Goal: Check status: Check status

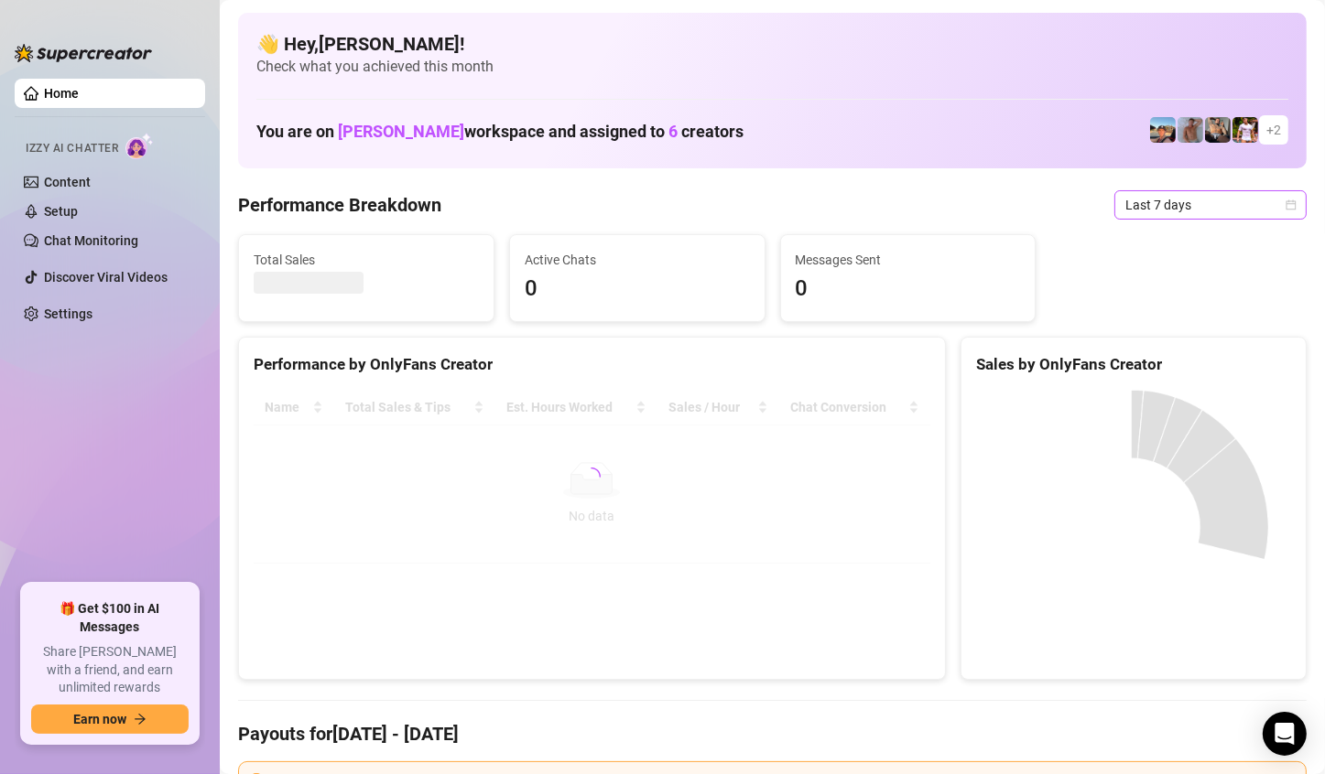
click at [1244, 209] on span "Last 7 days" at bounding box center [1210, 204] width 170 height 27
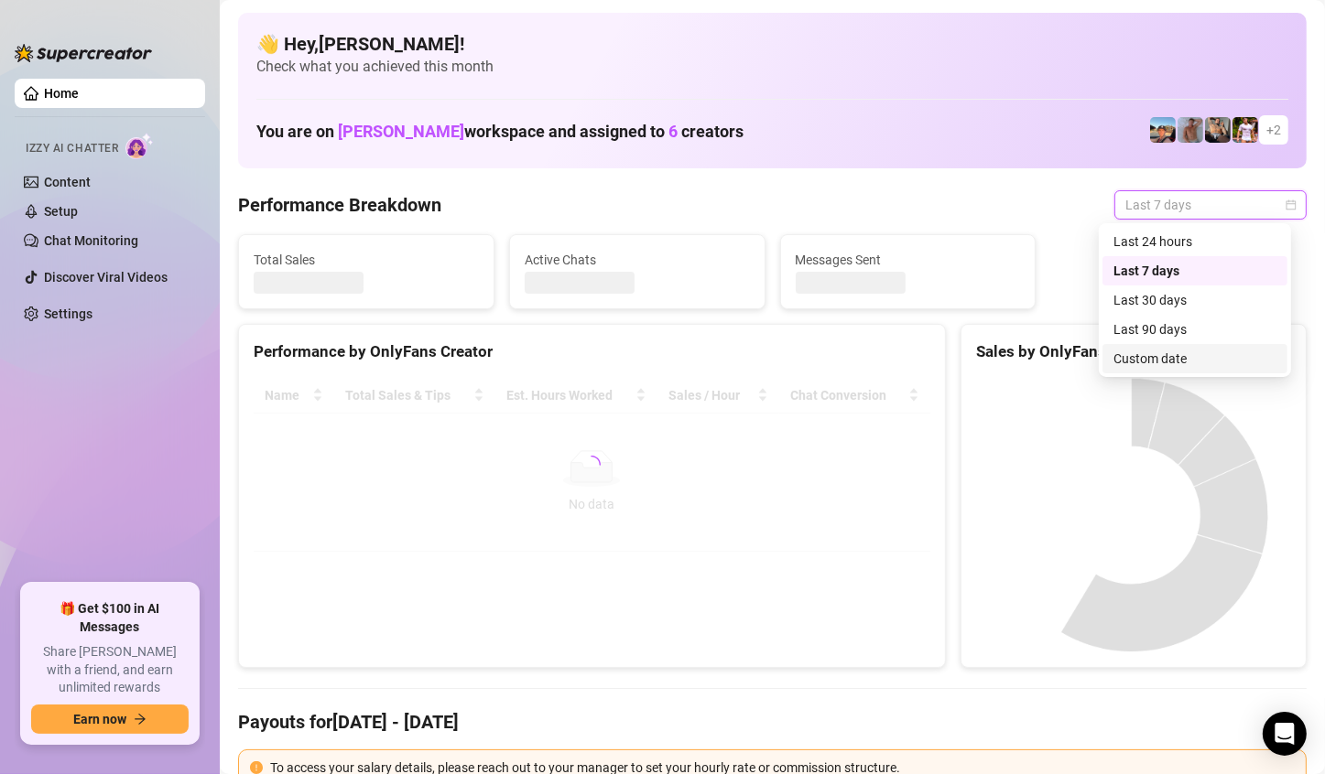
click at [1153, 355] on div "Custom date" at bounding box center [1194, 359] width 163 height 20
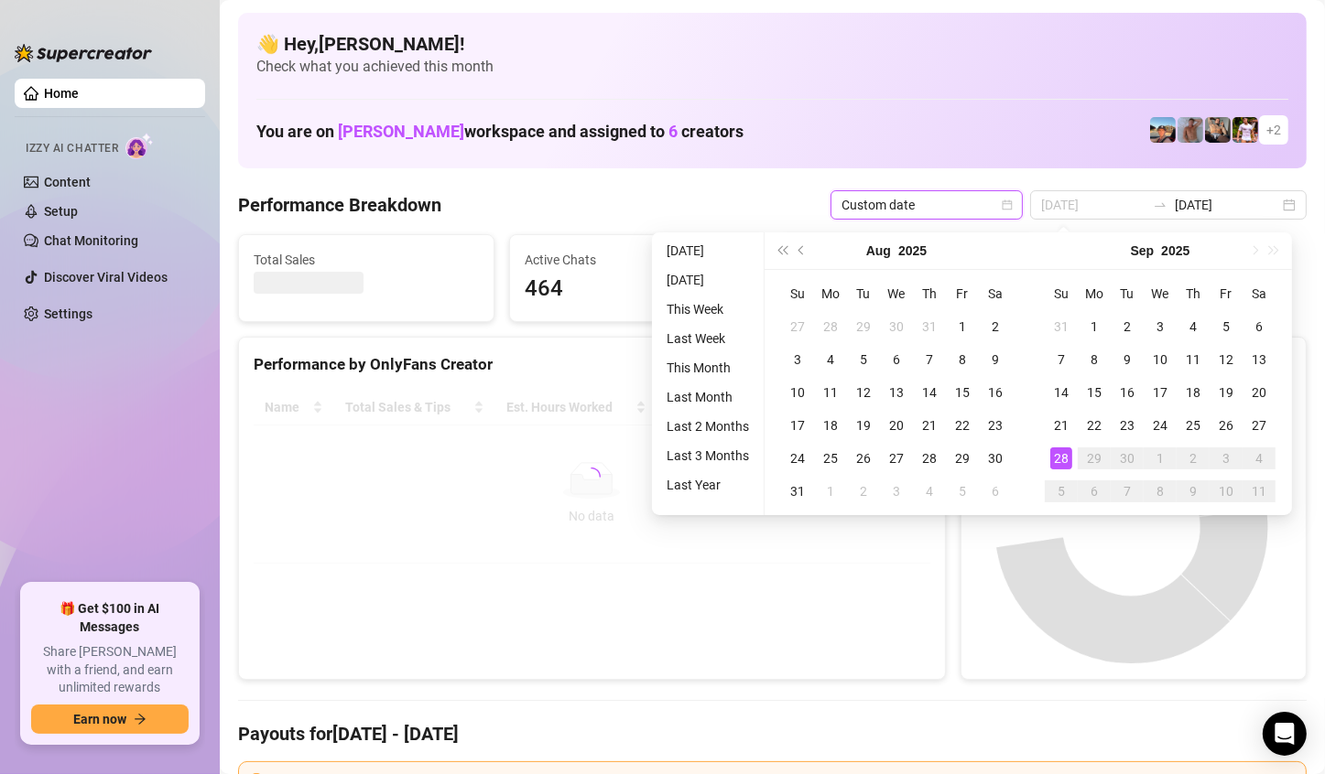
type input "[DATE]"
click at [1056, 458] on div "28" at bounding box center [1061, 459] width 22 height 22
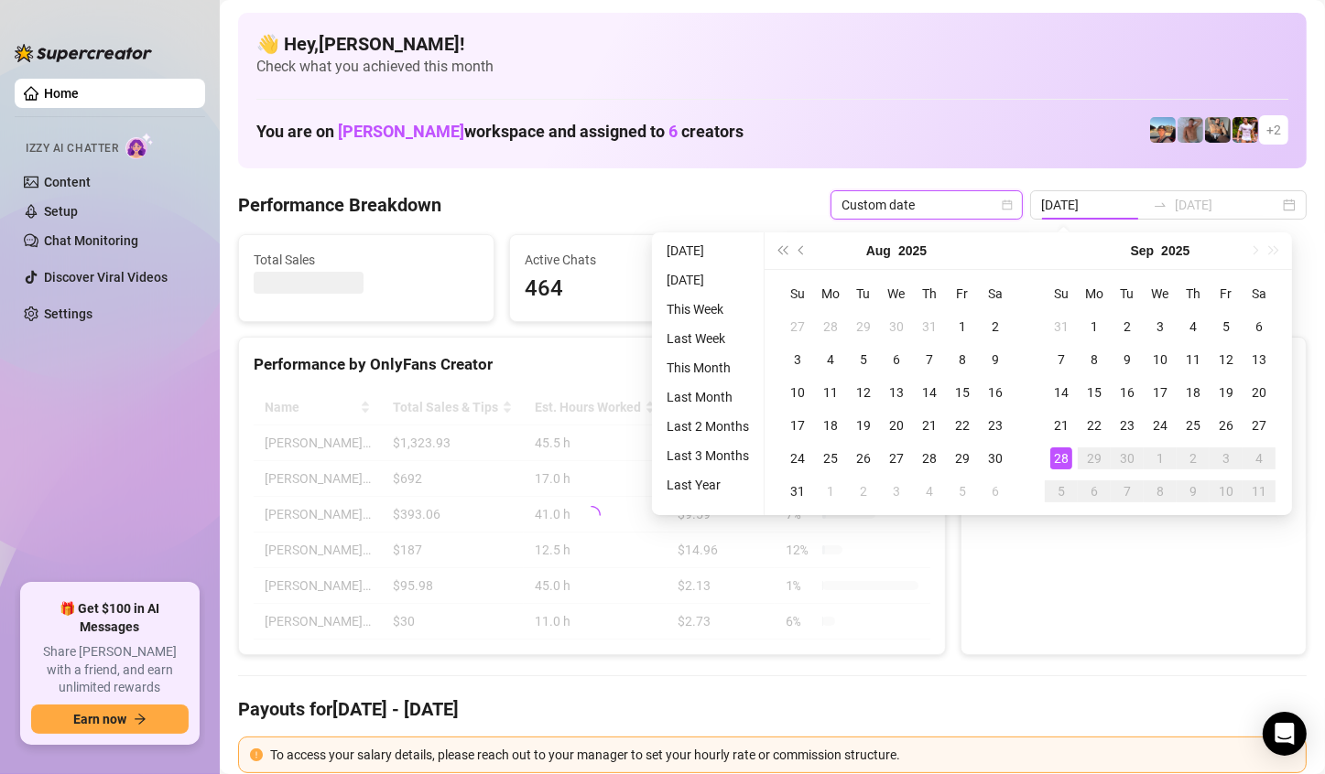
click at [1056, 458] on div "28" at bounding box center [1061, 459] width 22 height 22
click at [1056, 458] on div at bounding box center [1133, 504] width 315 height 229
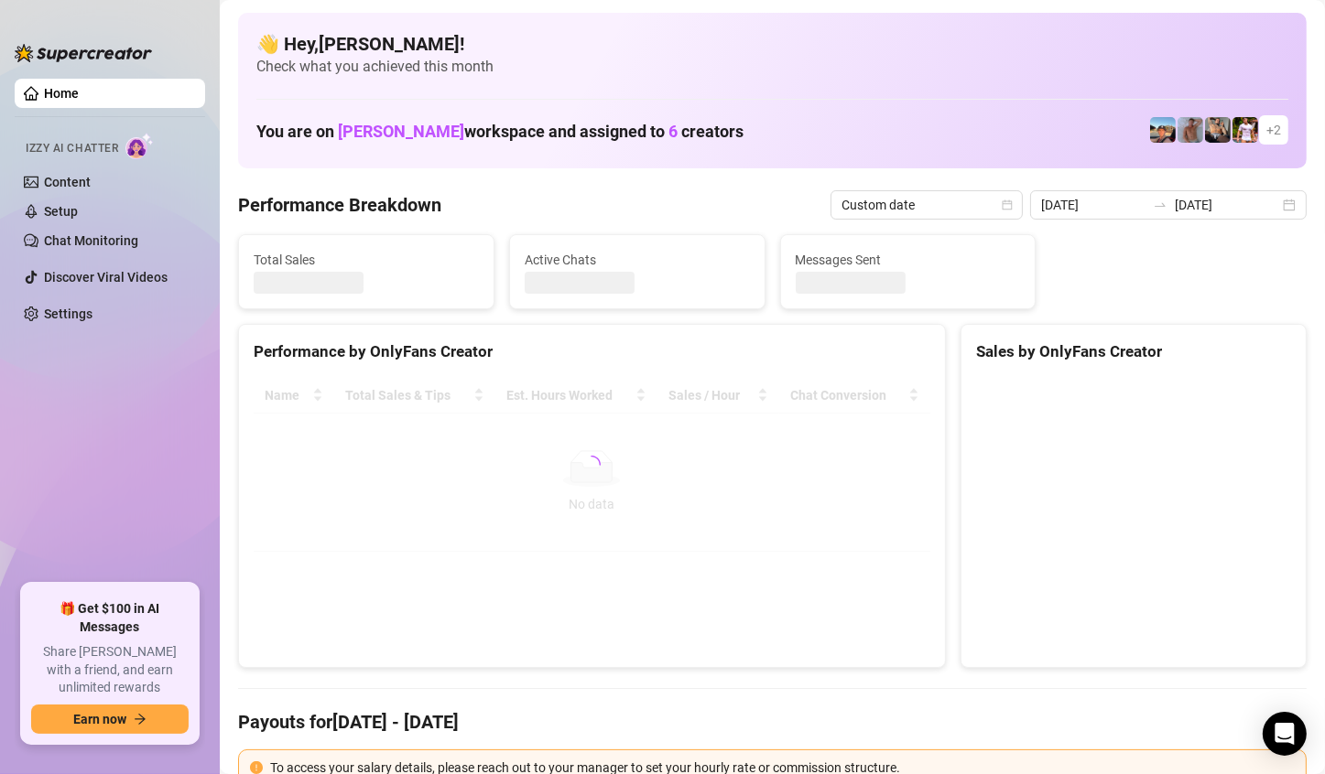
type input "[DATE]"
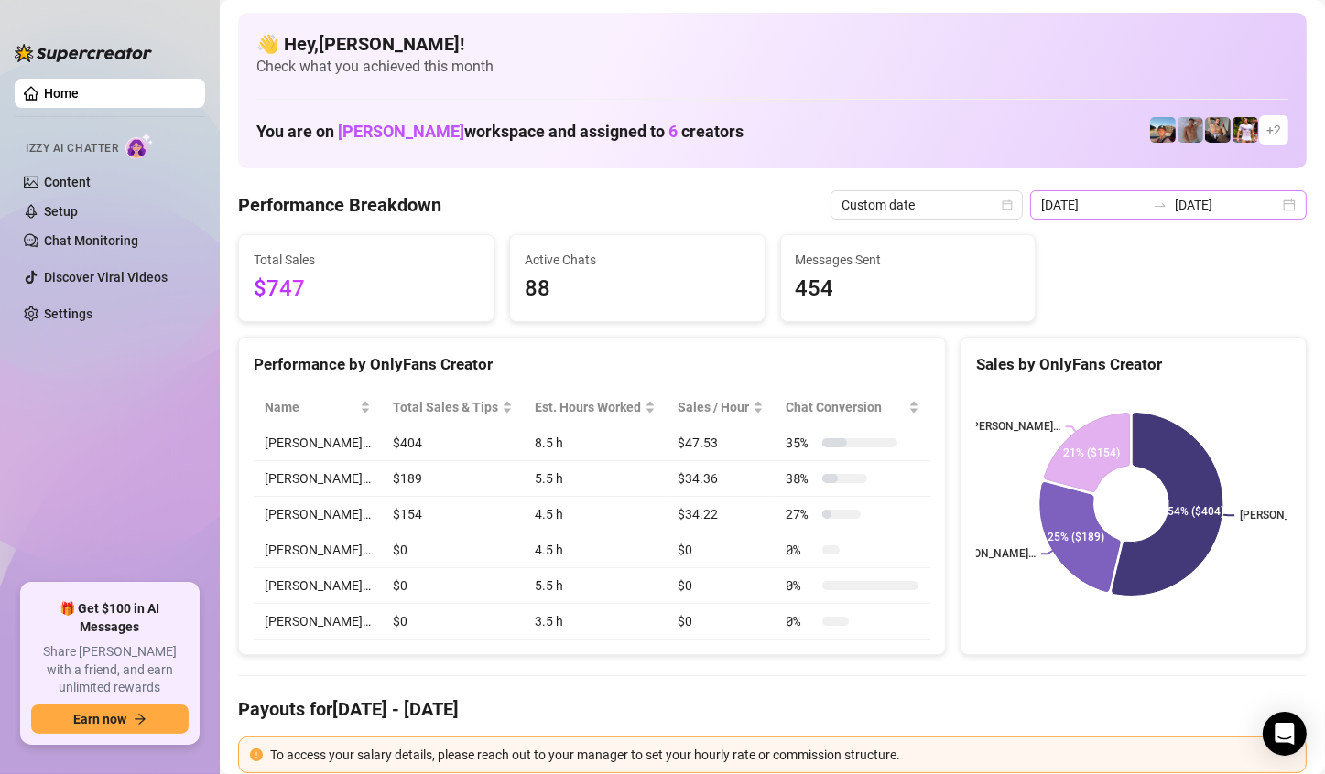
click at [1281, 211] on div "[DATE] [DATE]" at bounding box center [1168, 204] width 276 height 29
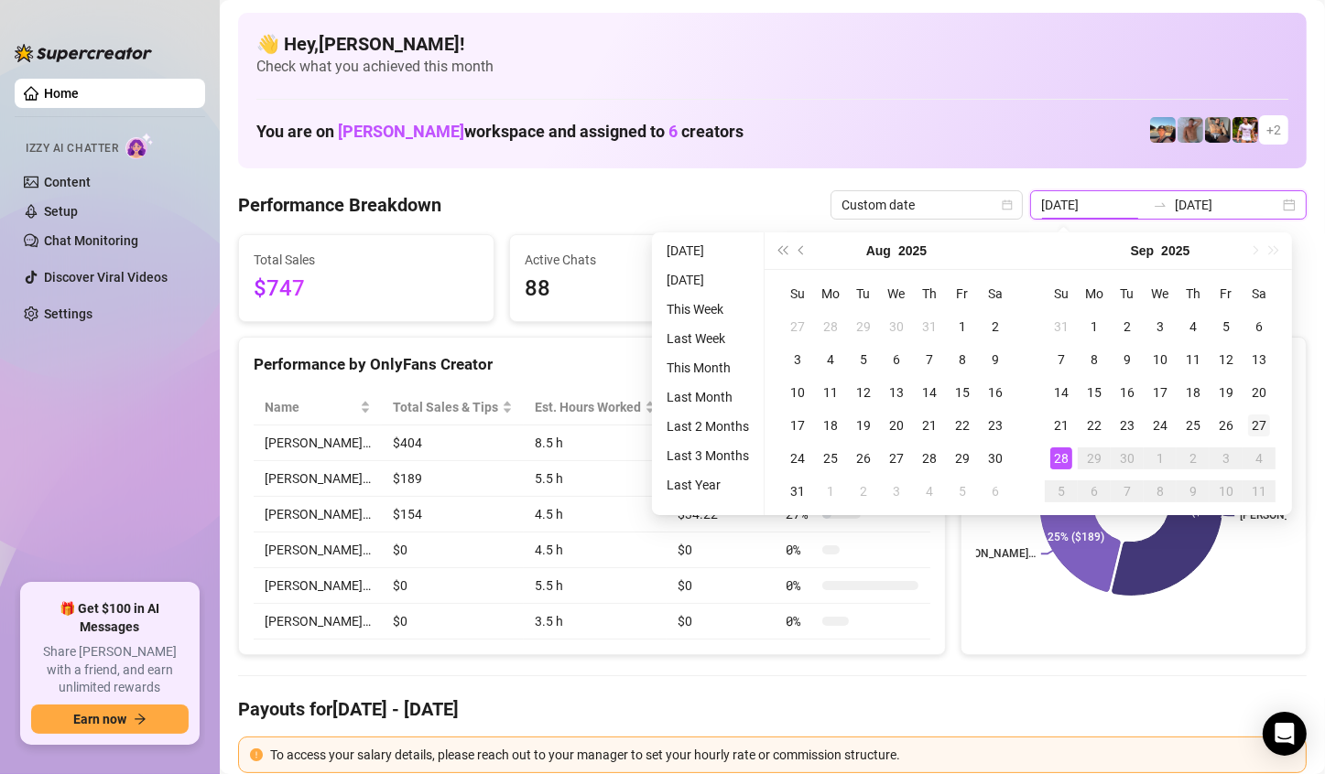
type input "[DATE]"
click at [1260, 432] on div "27" at bounding box center [1259, 426] width 22 height 22
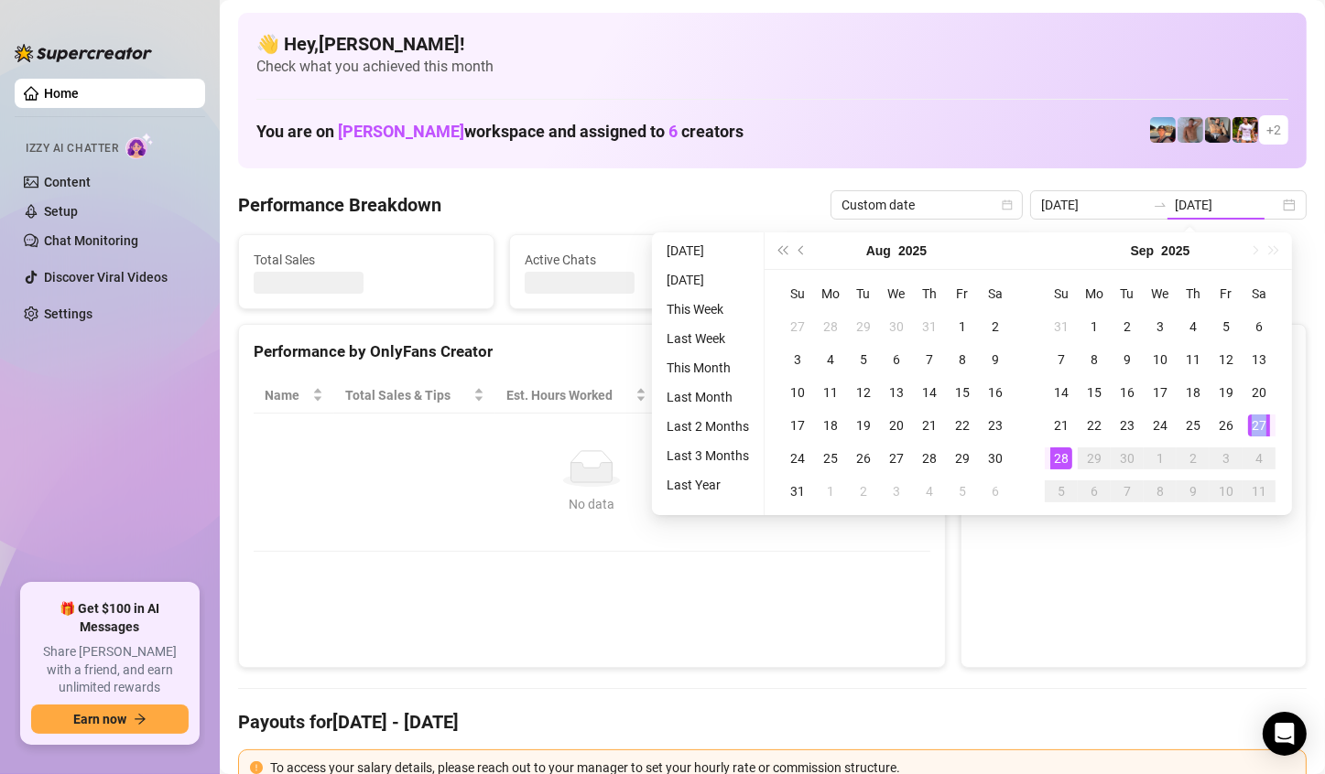
type input "[DATE]"
